Goal: Task Accomplishment & Management: Use online tool/utility

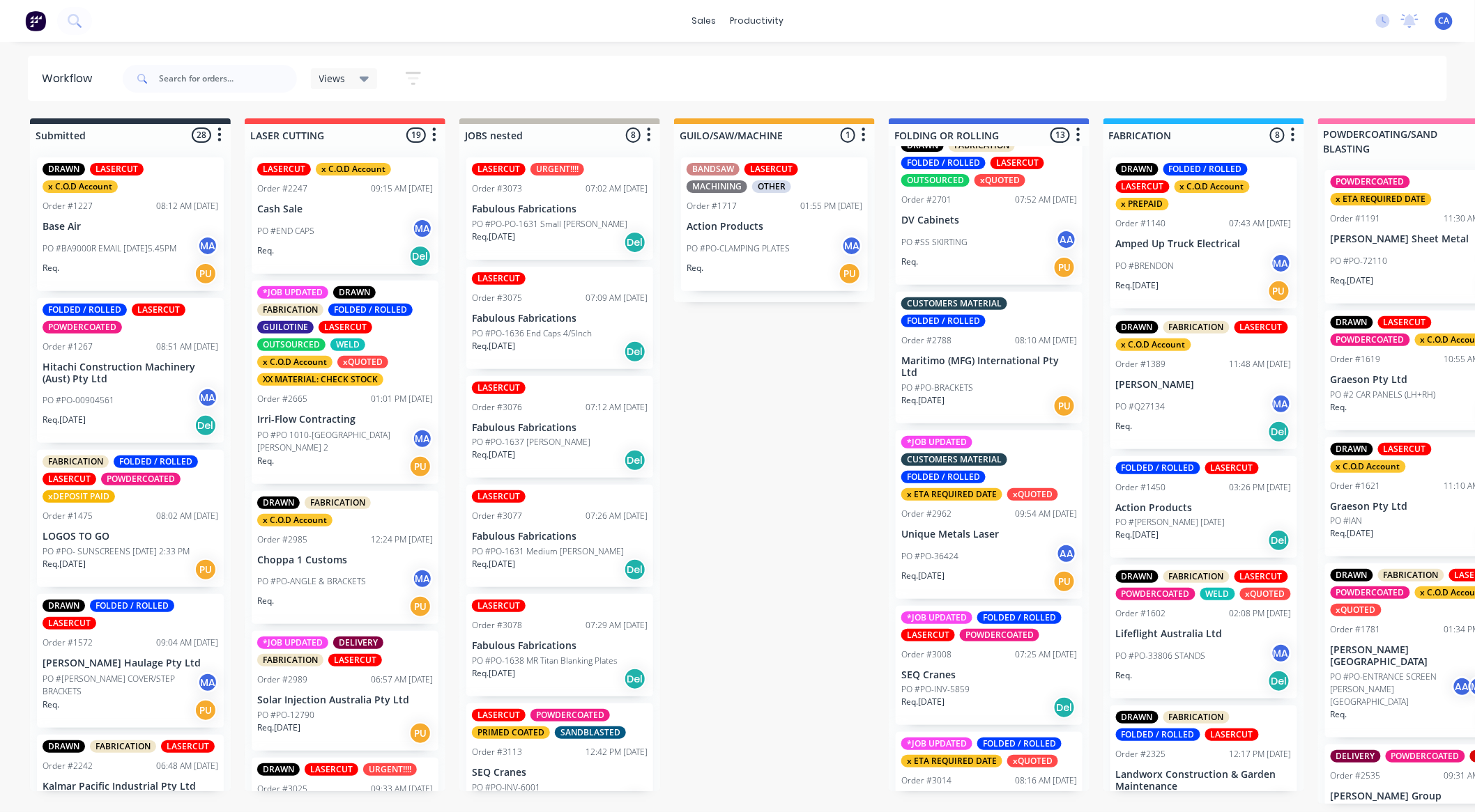
scroll to position [464, 0]
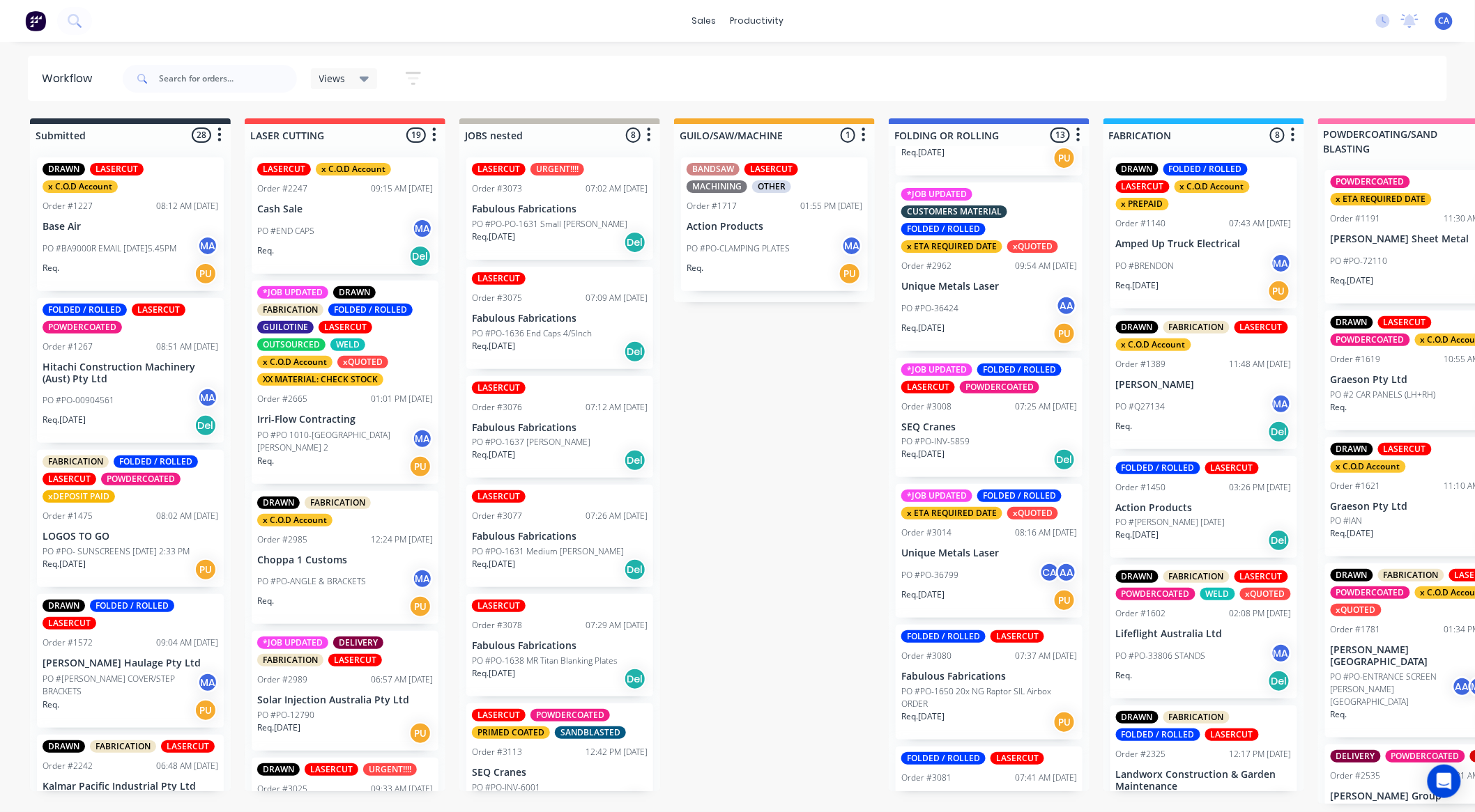
scroll to position [618, 0]
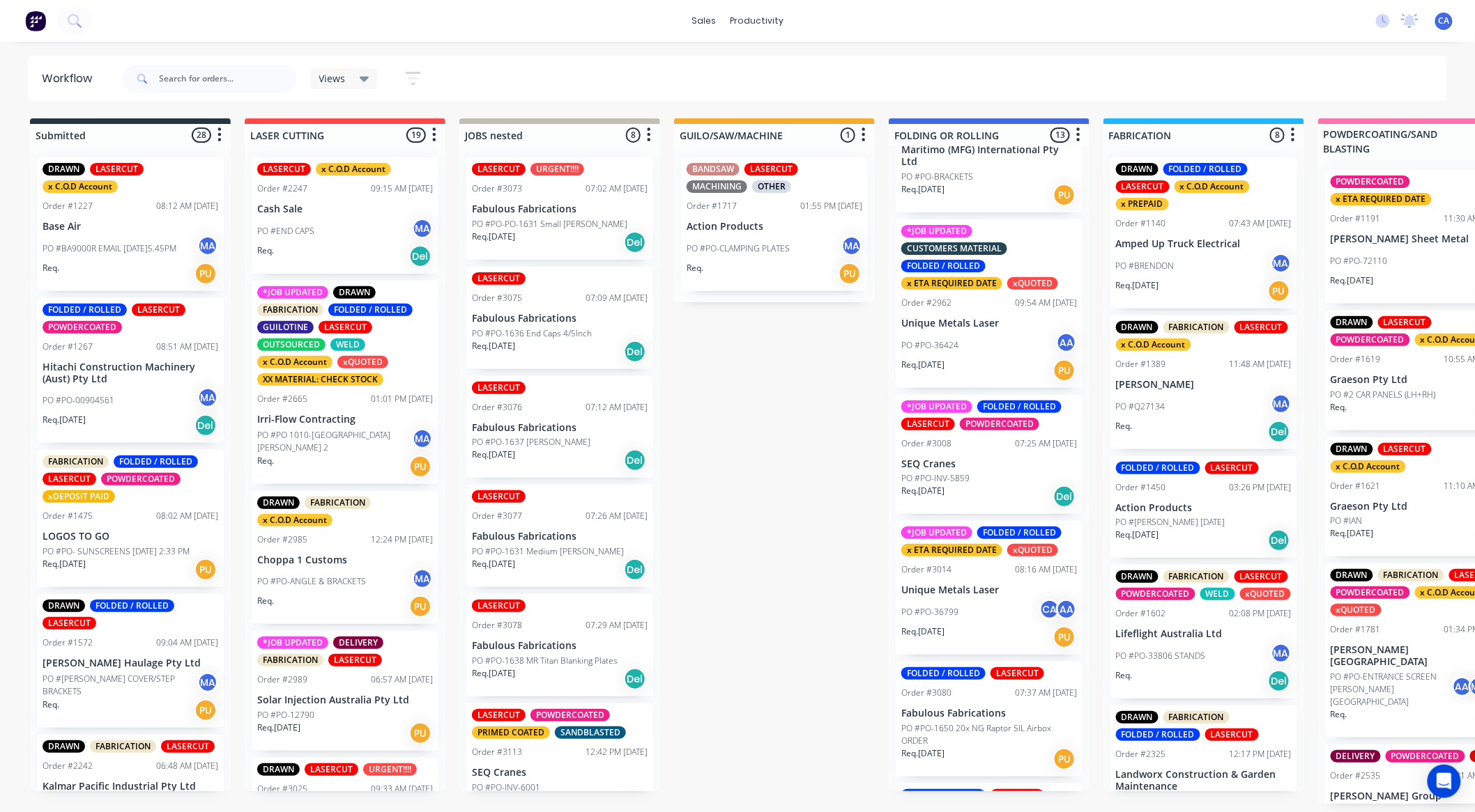
click at [979, 336] on div "PO #PO-36424 AA" at bounding box center [989, 345] width 176 height 26
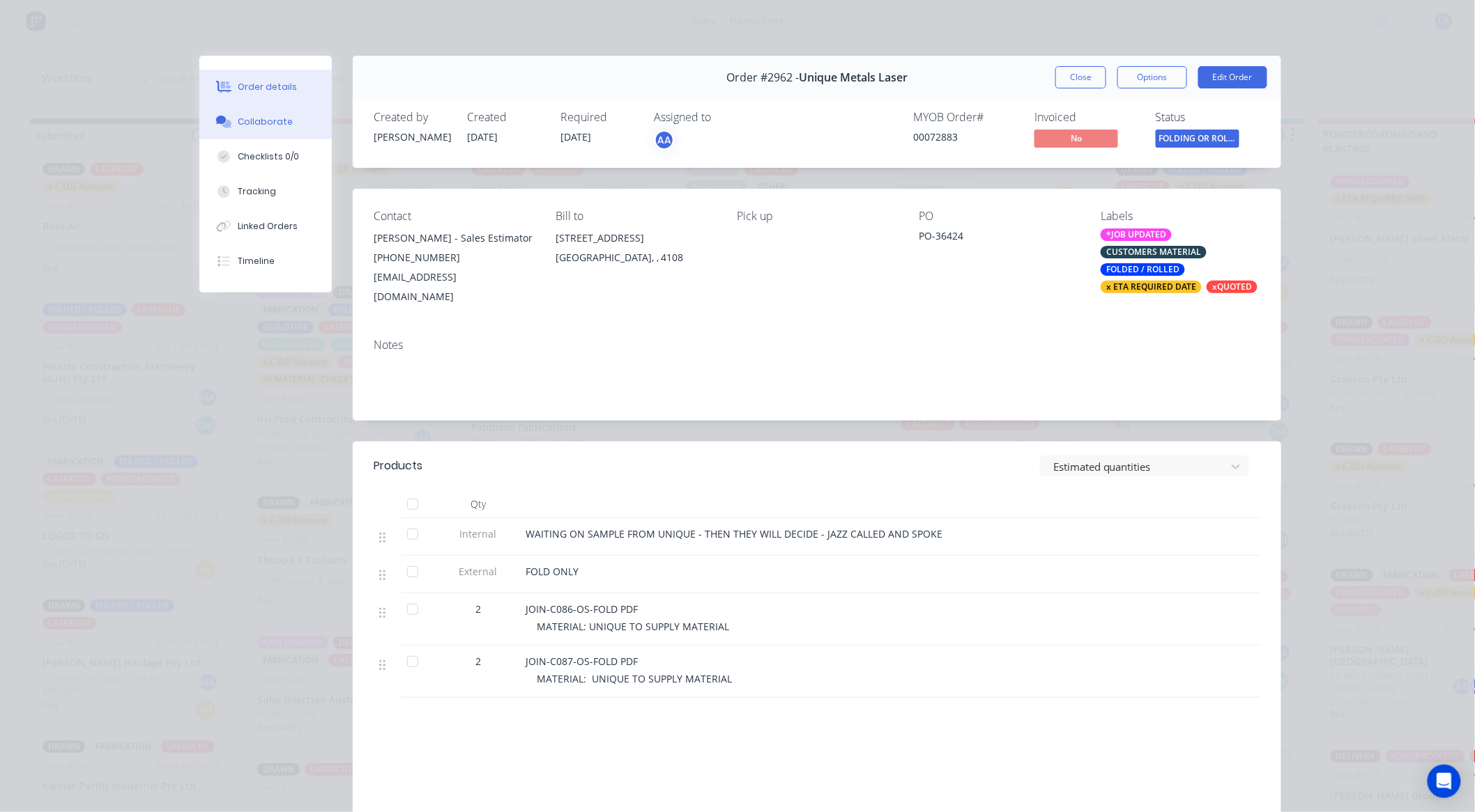
click at [304, 131] on button "Collaborate" at bounding box center [266, 122] width 133 height 35
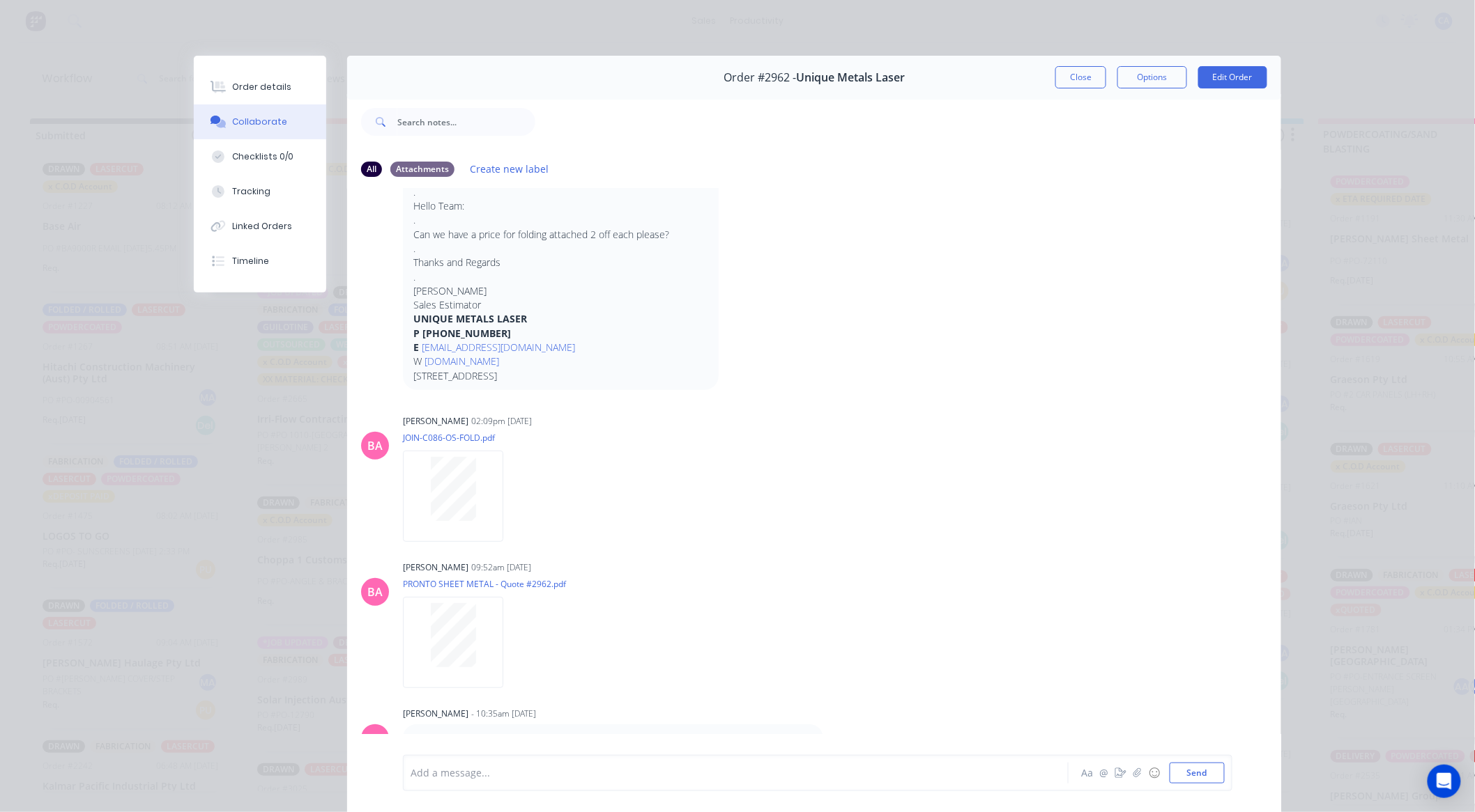
scroll to position [75, 0]
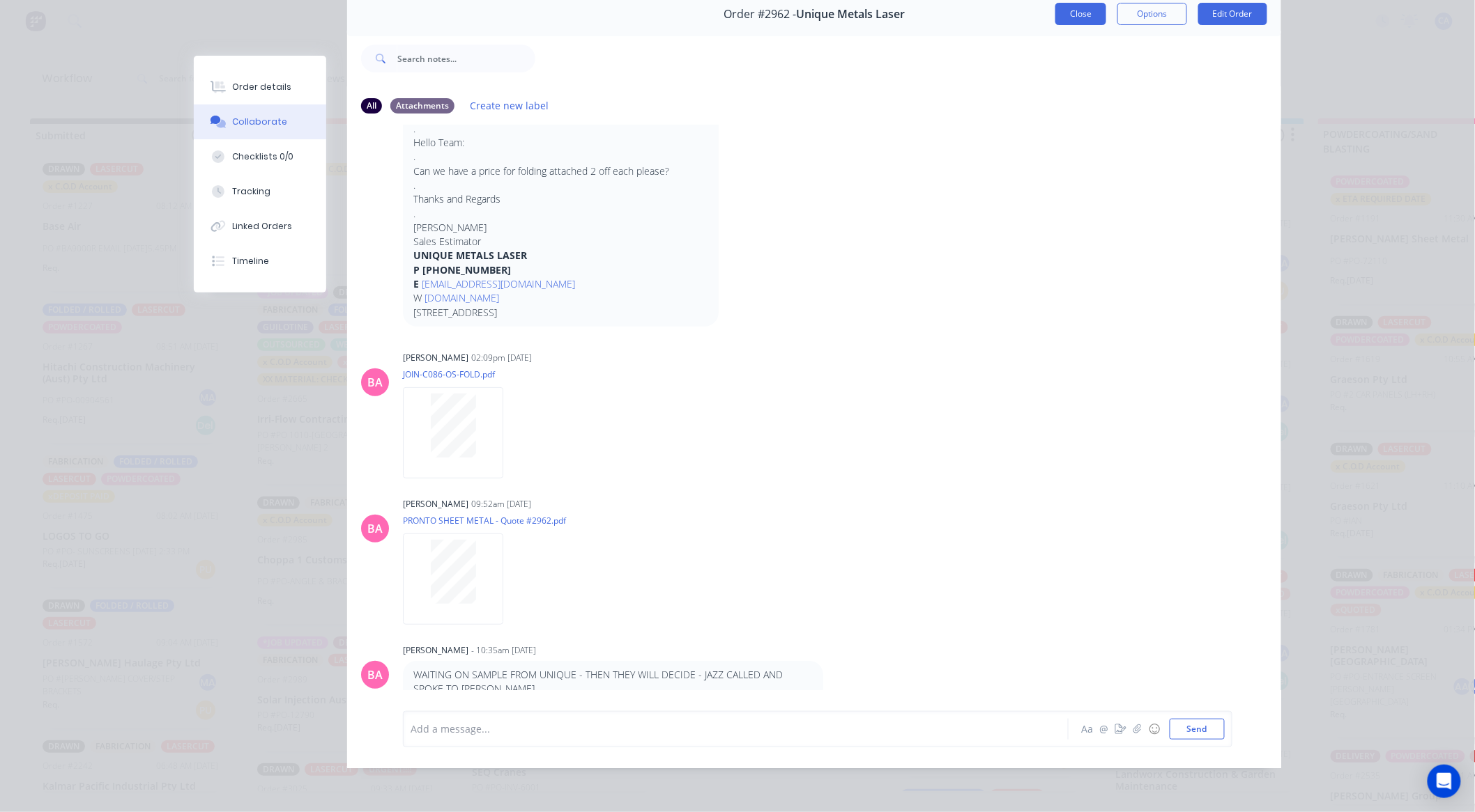
click at [1085, 5] on button "Close" at bounding box center [1081, 14] width 51 height 22
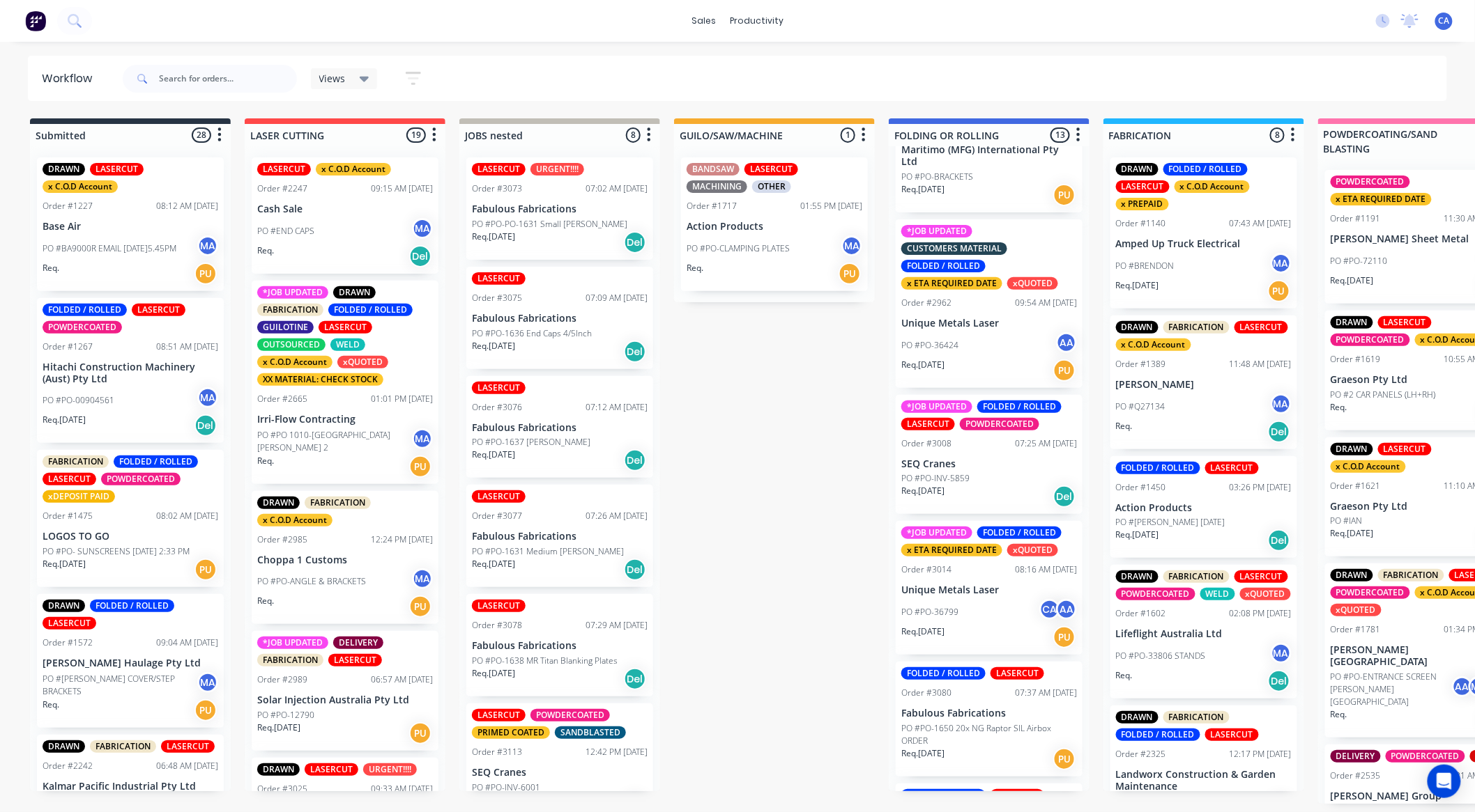
click at [964, 601] on div "PO #PO-36799 CA AA" at bounding box center [989, 612] width 176 height 26
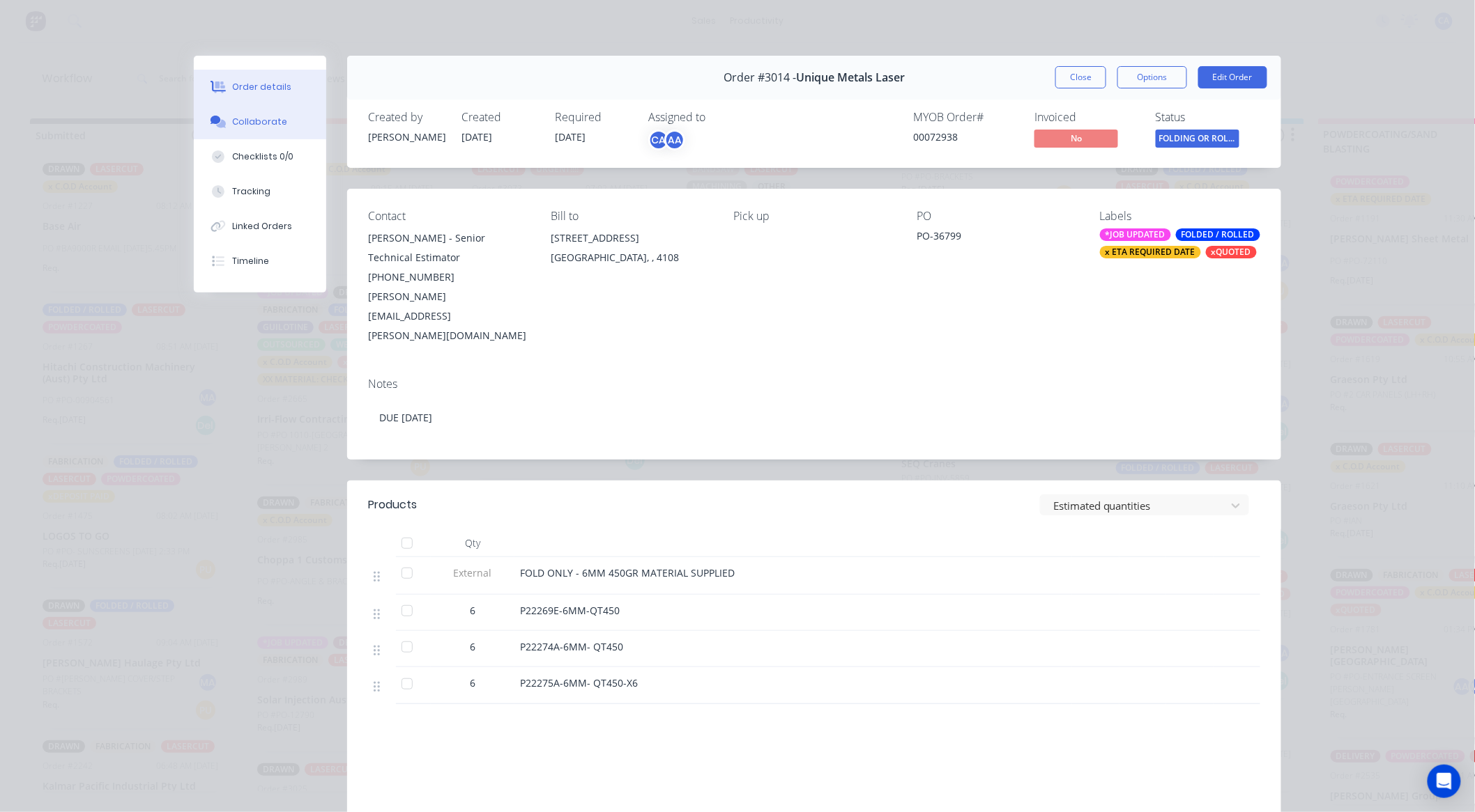
click at [247, 122] on div "Collaborate" at bounding box center [260, 122] width 55 height 12
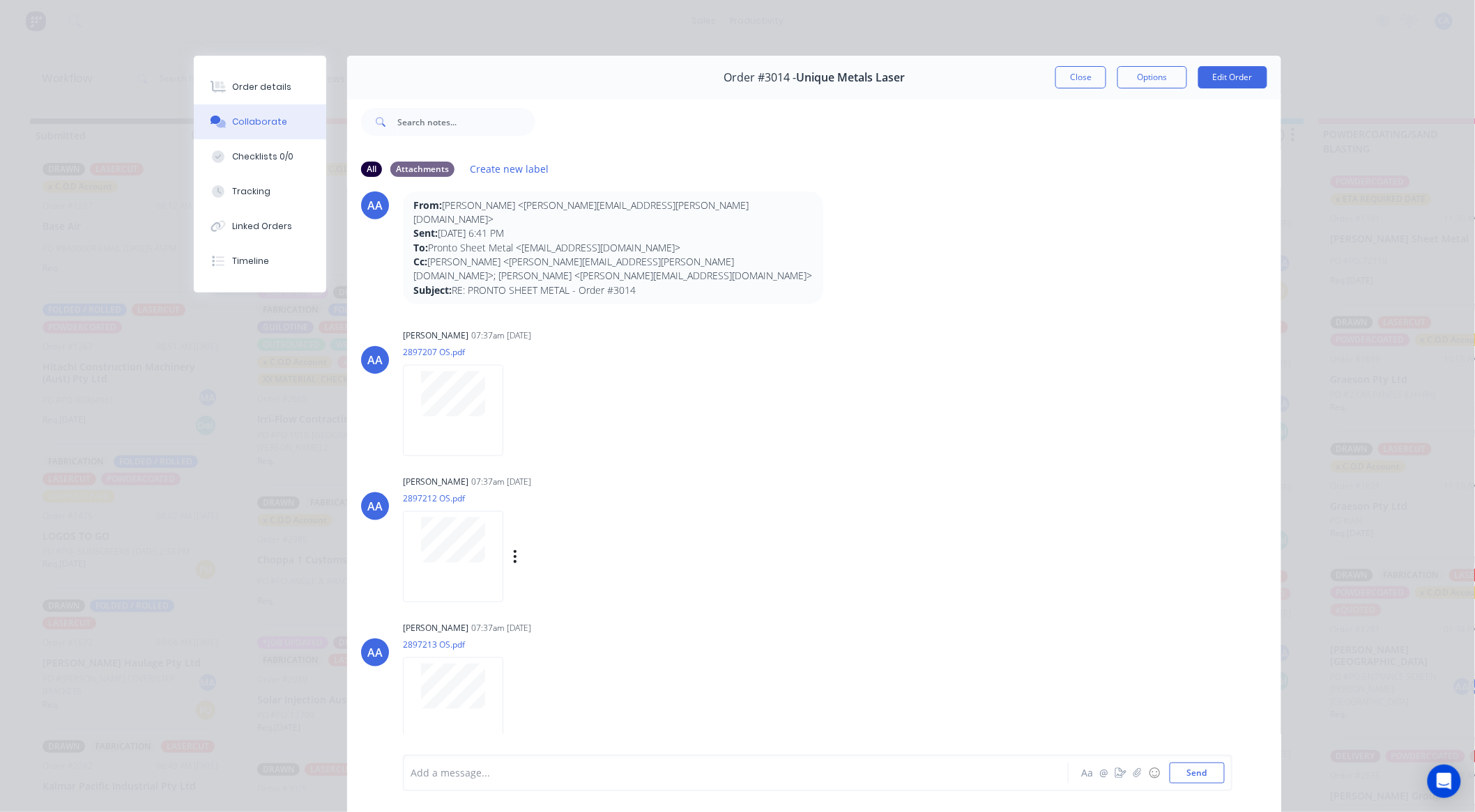
scroll to position [697, 0]
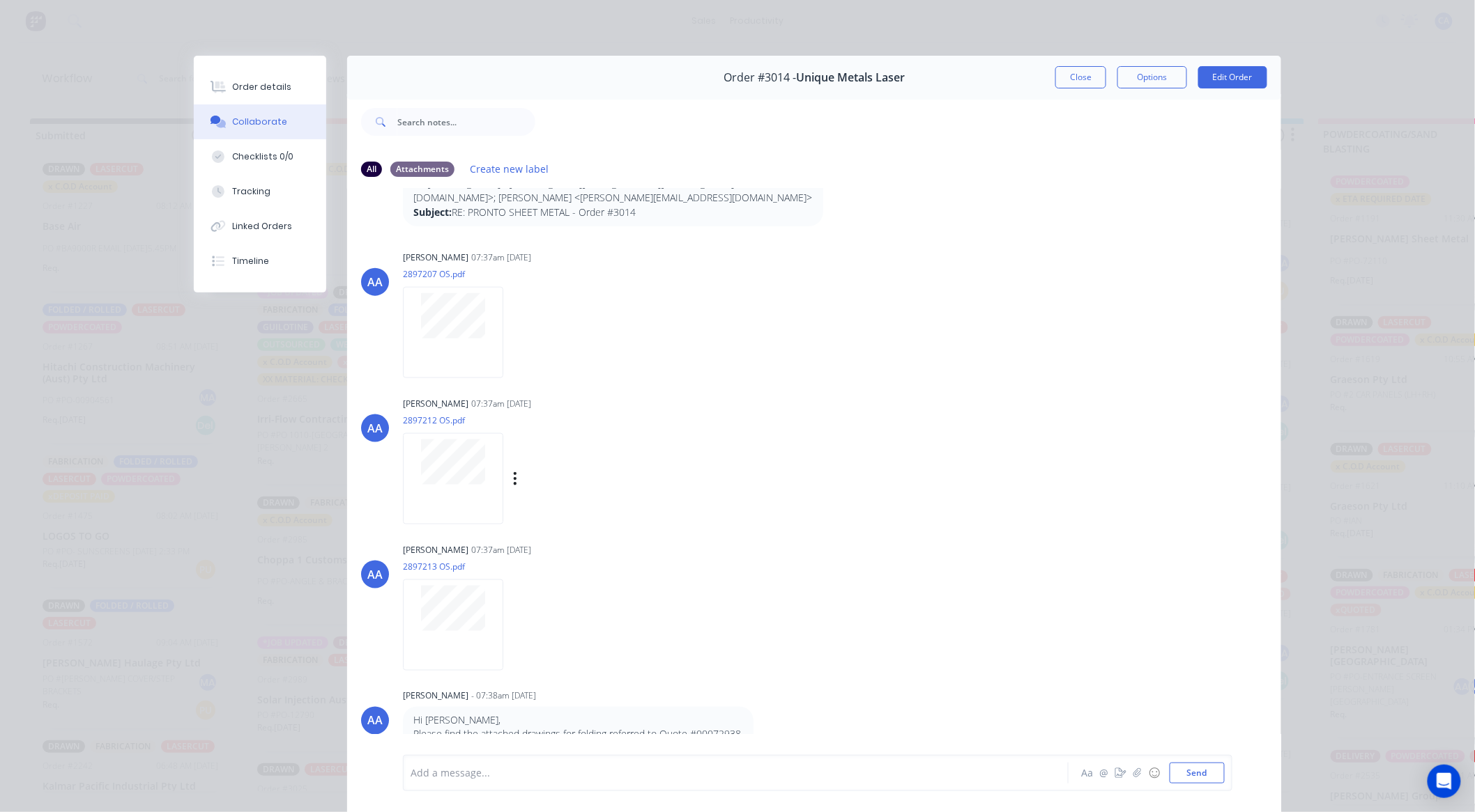
click at [456, 469] on div at bounding box center [452, 479] width 100 height 92
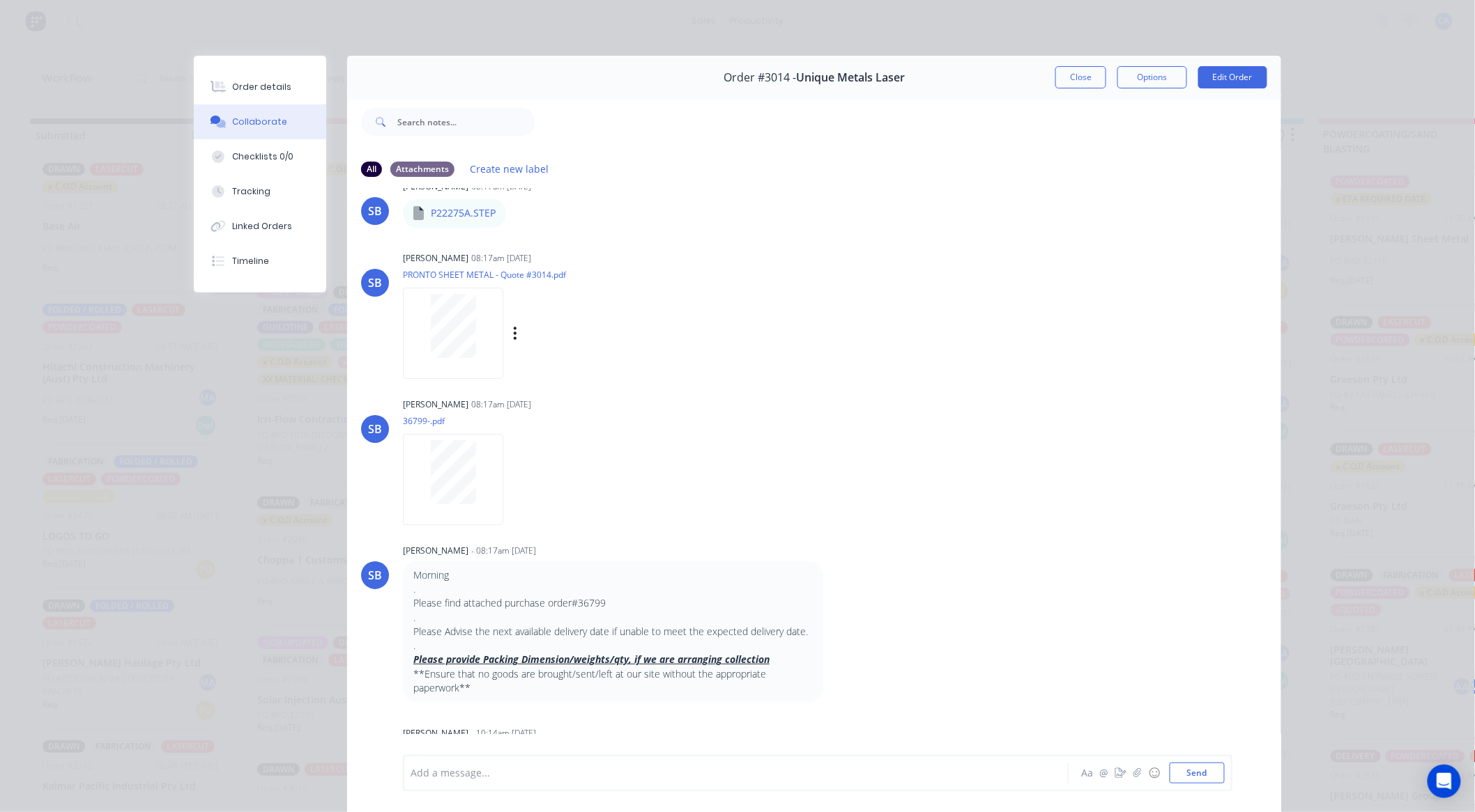
scroll to position [2188, 0]
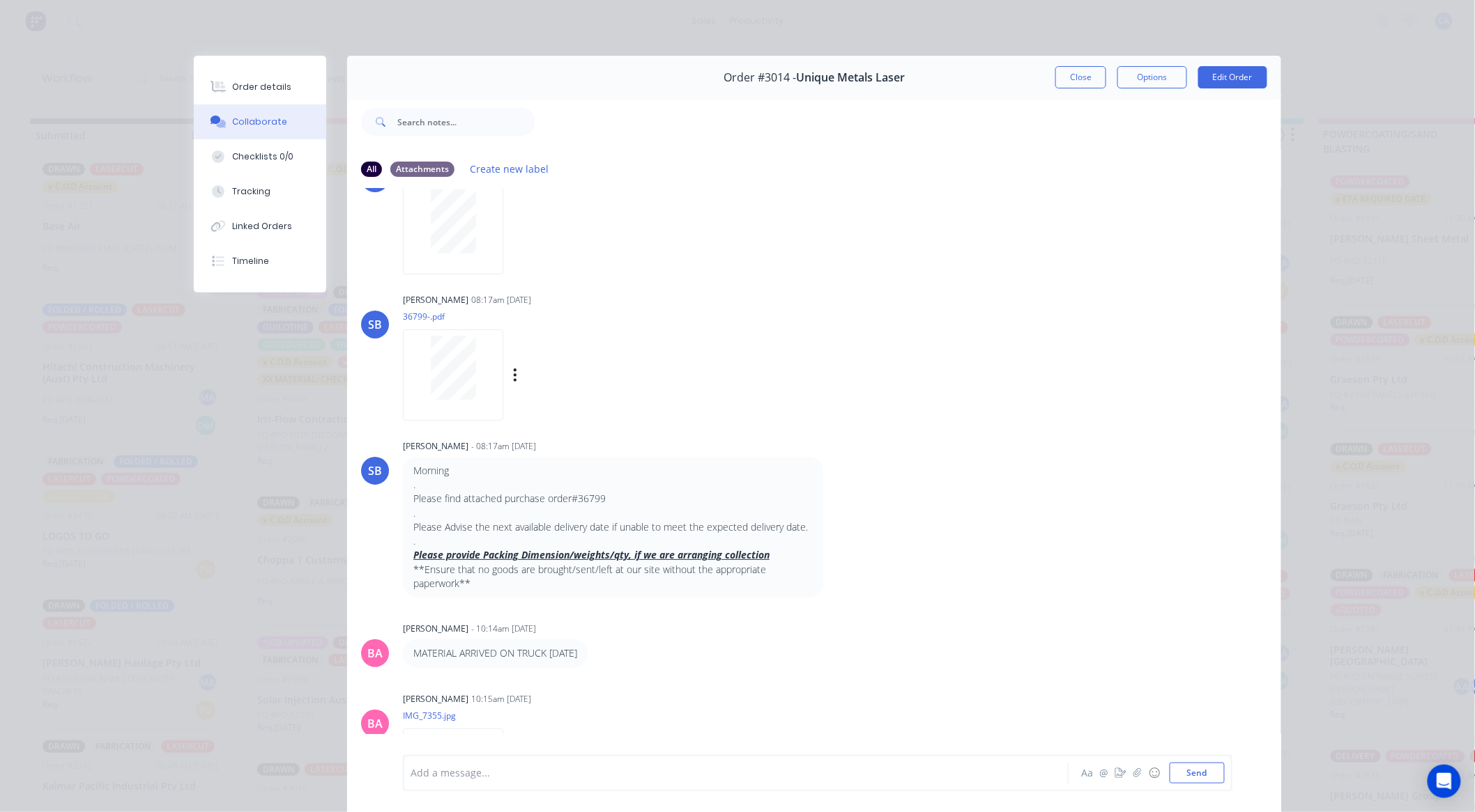
click at [419, 336] on div at bounding box center [453, 368] width 88 height 65
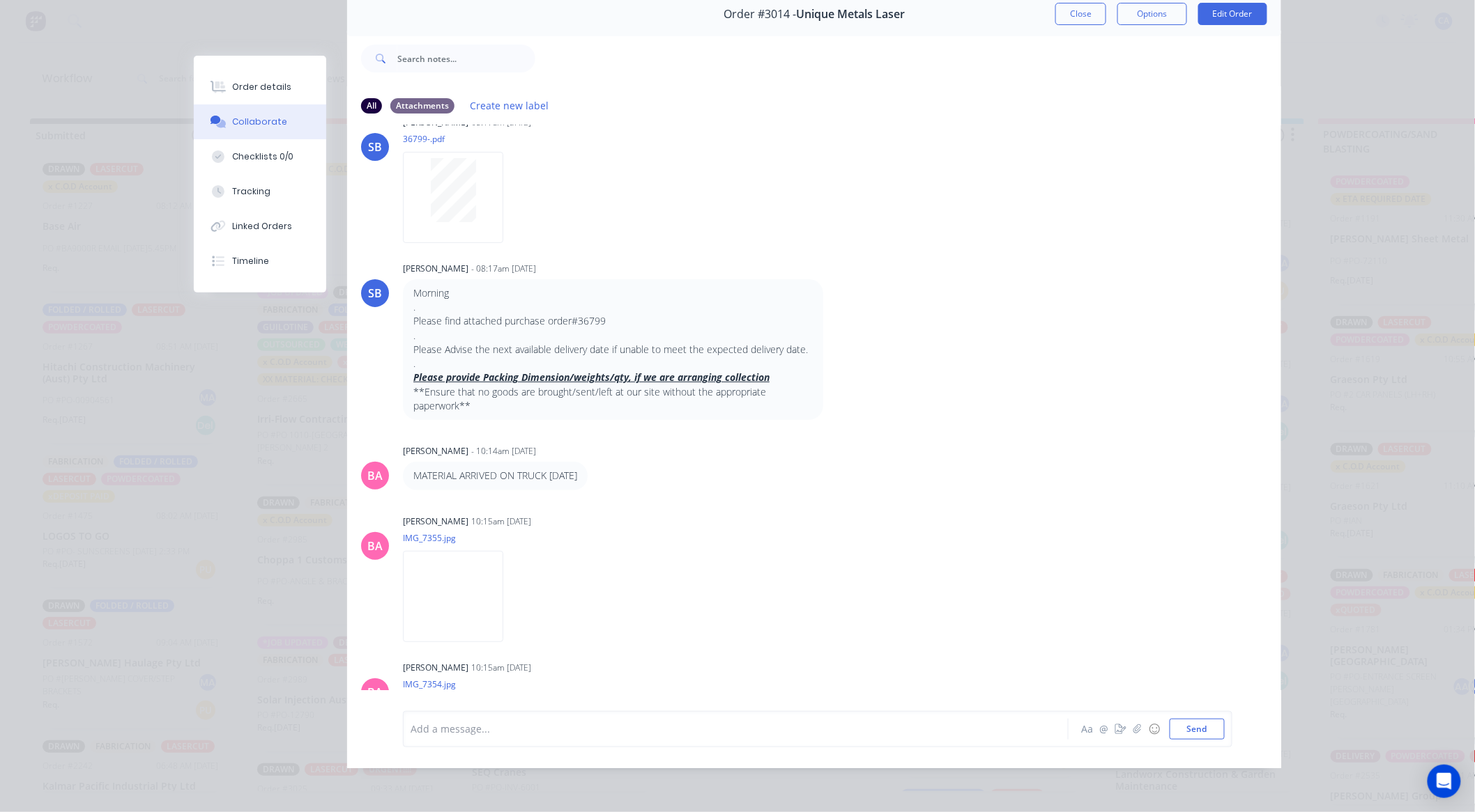
scroll to position [2265, 0]
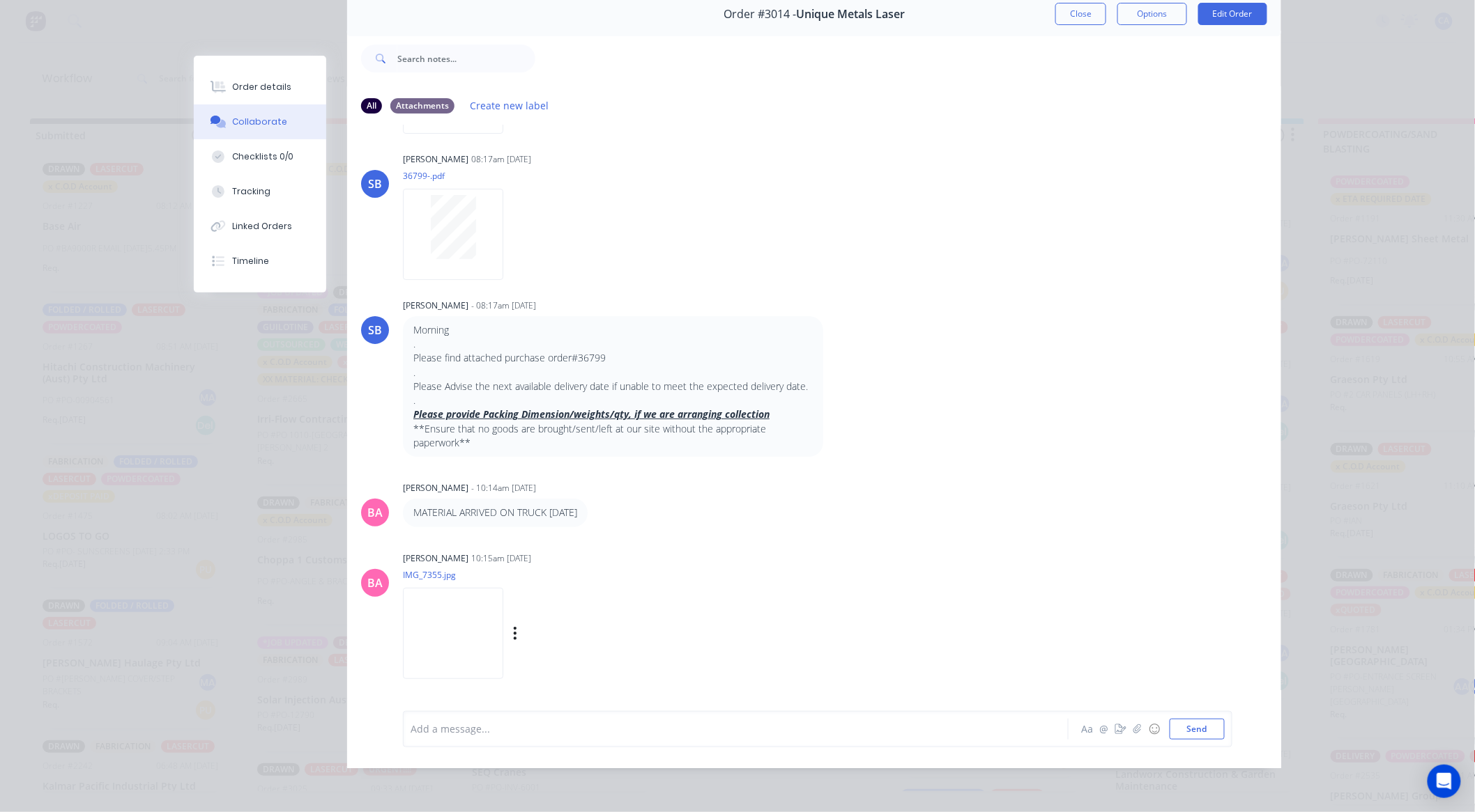
click at [458, 588] on img at bounding box center [452, 634] width 100 height 92
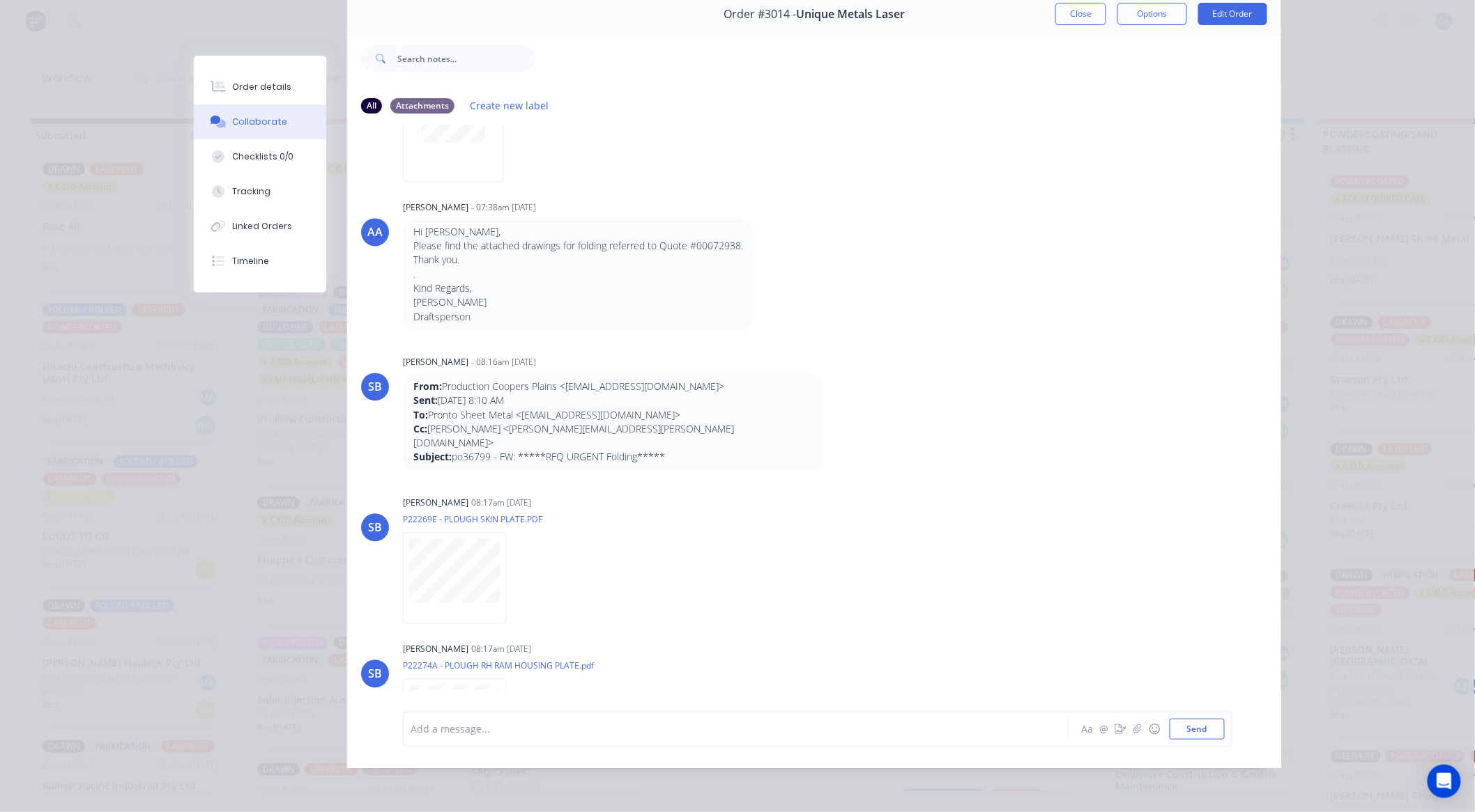
scroll to position [1104, 0]
